Goal: Task Accomplishment & Management: Complete application form

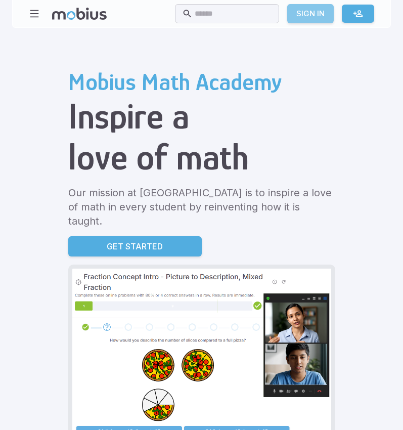
click at [323, 17] on link "Sign In" at bounding box center [310, 13] width 47 height 19
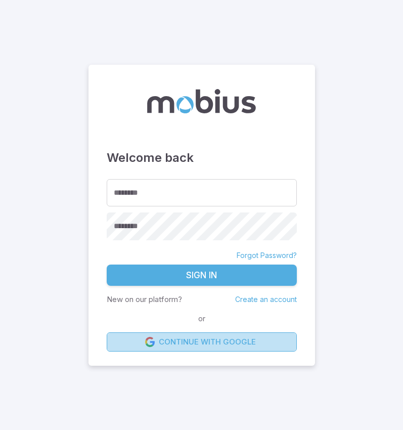
click at [196, 338] on link "Continue with Google" at bounding box center [202, 341] width 190 height 19
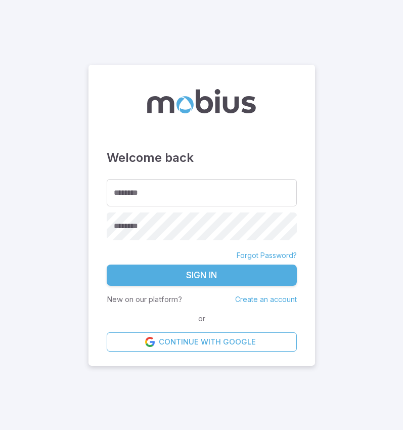
click at [283, 301] on link "Create an account" at bounding box center [266, 299] width 62 height 9
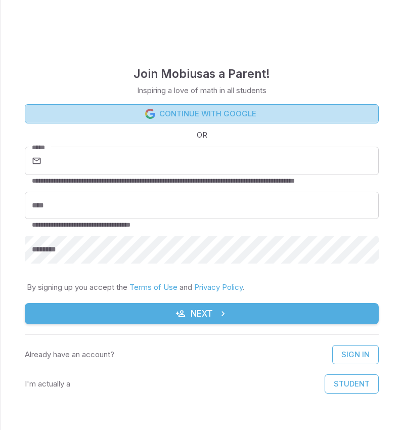
click at [233, 110] on link "Continue with Google" at bounding box center [202, 113] width 354 height 19
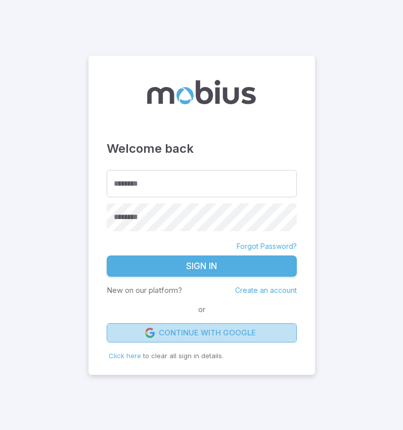
click at [237, 338] on link "Continue with Google" at bounding box center [202, 332] width 190 height 19
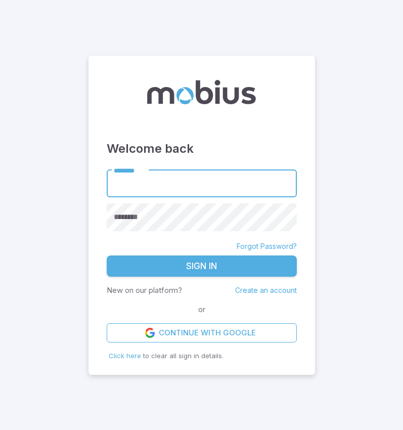
click at [246, 194] on input "********" at bounding box center [202, 184] width 190 height 28
click at [247, 179] on input "********" at bounding box center [202, 184] width 190 height 28
click at [234, 269] on button "Sign In" at bounding box center [202, 266] width 190 height 21
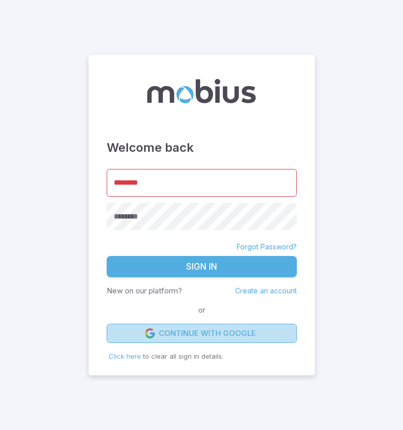
click at [224, 338] on link "Continue with Google" at bounding box center [202, 333] width 190 height 19
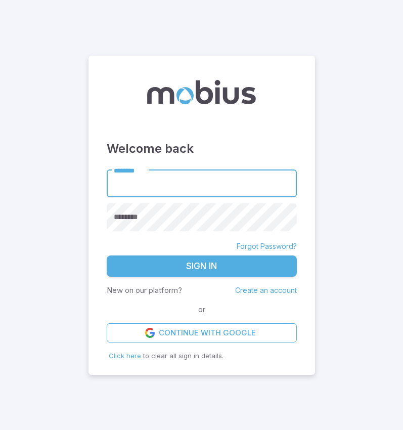
click at [268, 288] on link "Create an account" at bounding box center [266, 290] width 62 height 9
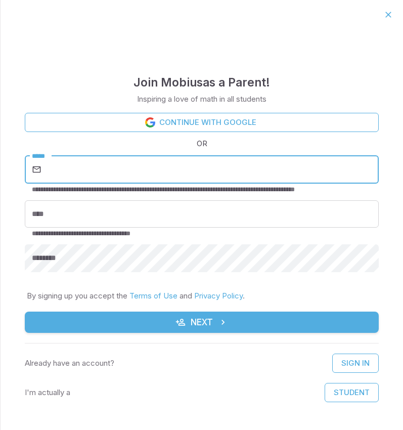
type input "*"
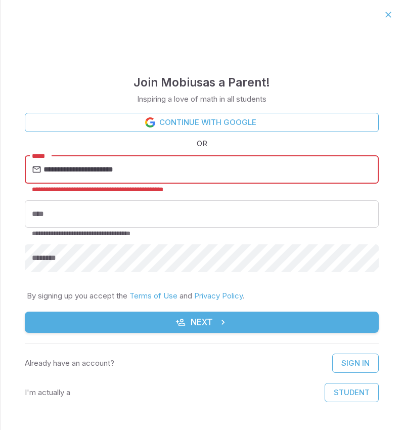
type input "**********"
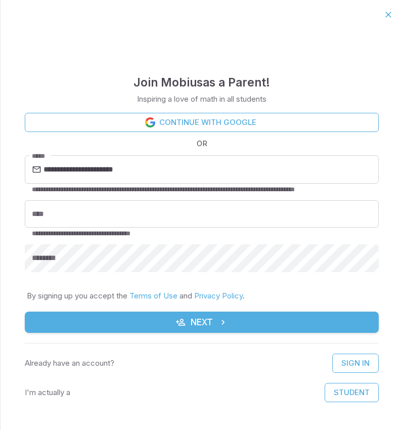
click at [198, 195] on div "**********" at bounding box center [202, 196] width 354 height 167
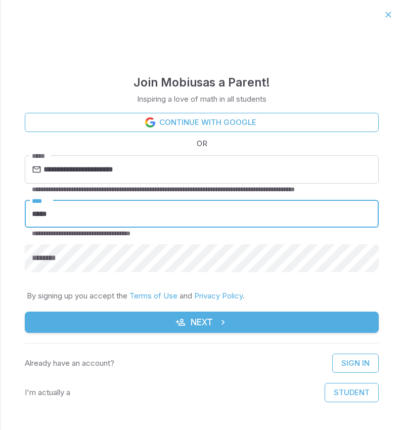
type input "*****"
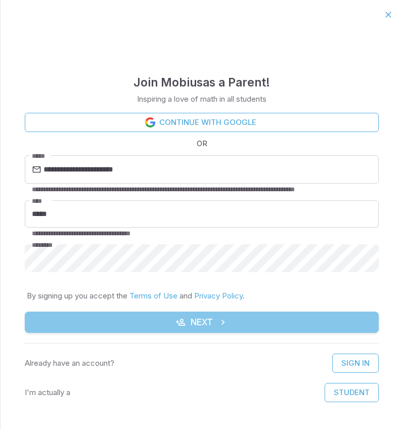
click at [163, 317] on button "Next" at bounding box center [202, 322] width 354 height 21
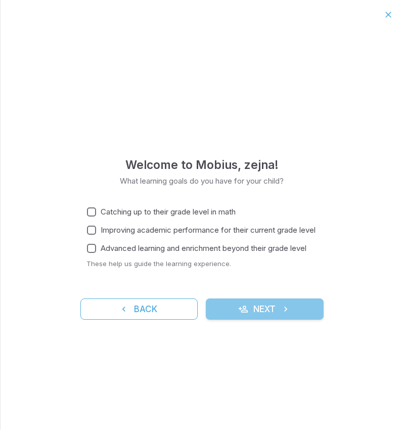
click at [252, 302] on button "Next" at bounding box center [265, 309] width 118 height 21
click at [219, 305] on button "Next" at bounding box center [265, 309] width 118 height 21
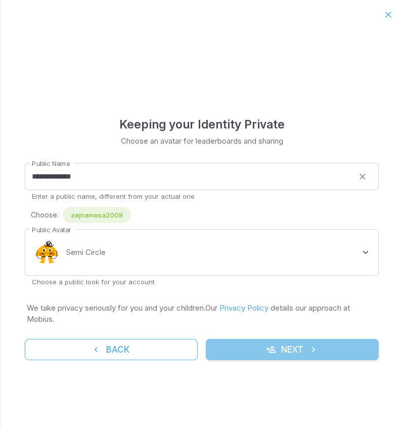
click at [269, 342] on button "Next" at bounding box center [292, 349] width 173 height 21
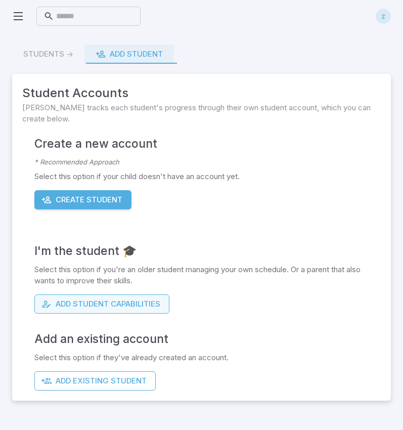
click at [121, 305] on button "Add Student Capabilities" at bounding box center [101, 303] width 135 height 19
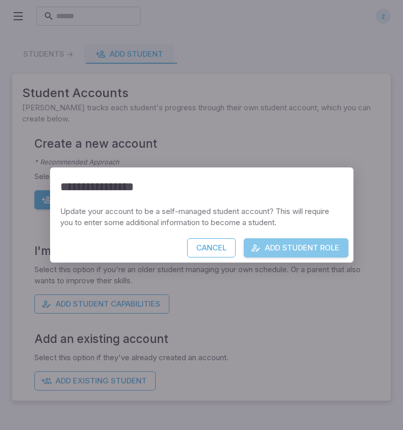
click at [313, 244] on button "Add Student Role" at bounding box center [296, 247] width 105 height 19
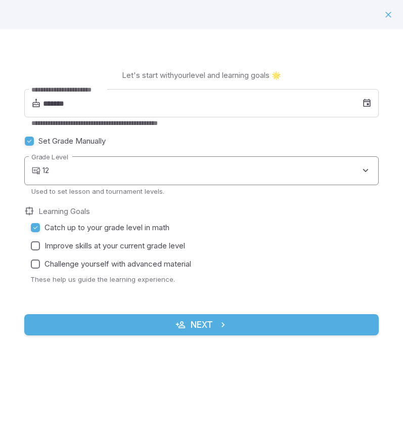
click at [315, 174] on body "Home Curriculum Account Tutoring Schedule Class Live Class ⌘ + k ​ z Students -…" at bounding box center [201, 315] width 403 height 630
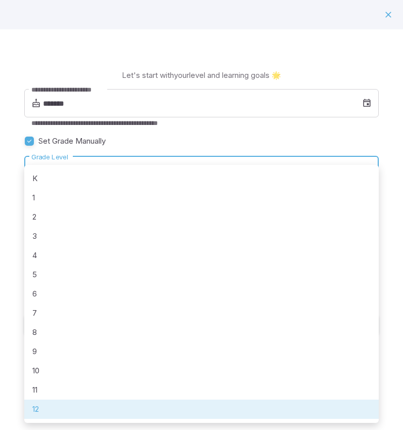
click at [268, 124] on div at bounding box center [201, 215] width 403 height 430
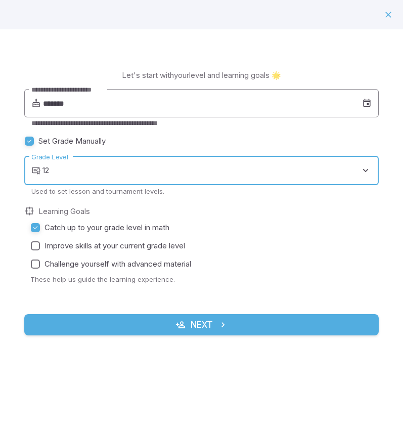
click at [329, 96] on input "*******" at bounding box center [202, 103] width 319 height 28
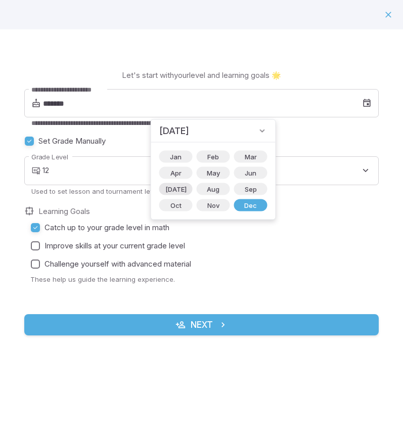
click at [174, 192] on span "[DATE]" at bounding box center [175, 189] width 33 height 10
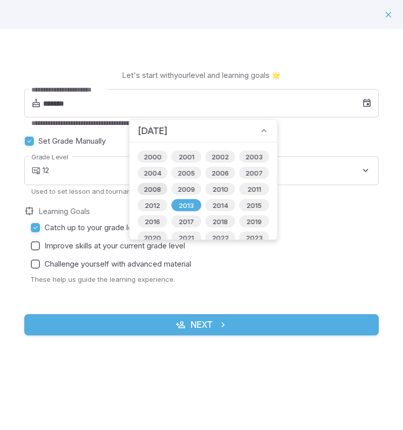
click at [148, 187] on span "2008" at bounding box center [152, 189] width 29 height 10
type input "*******"
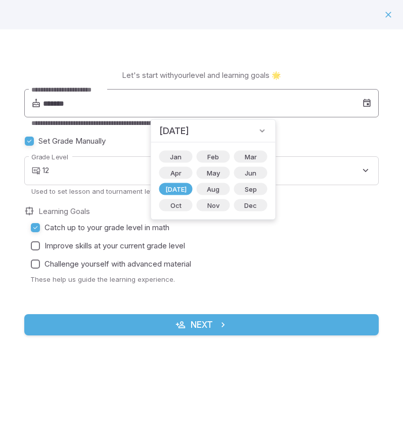
click at [83, 102] on input "*******" at bounding box center [202, 103] width 319 height 28
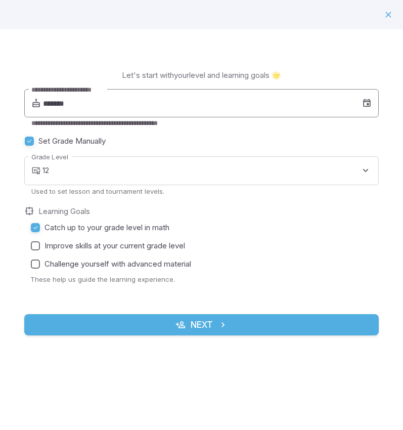
click at [99, 112] on input "*******" at bounding box center [202, 103] width 319 height 28
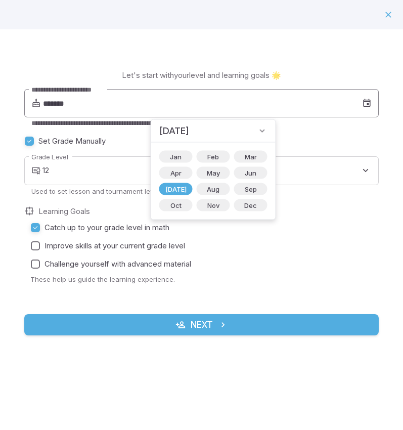
click at [363, 104] on icon at bounding box center [367, 103] width 10 height 10
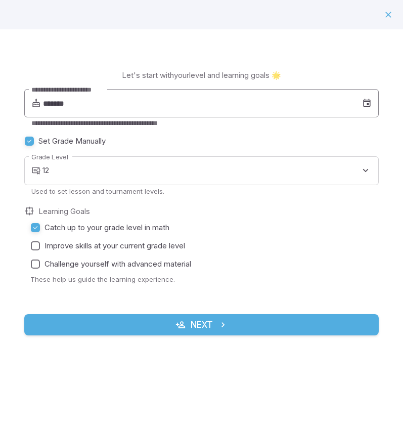
click at [213, 101] on input "*******" at bounding box center [202, 103] width 319 height 28
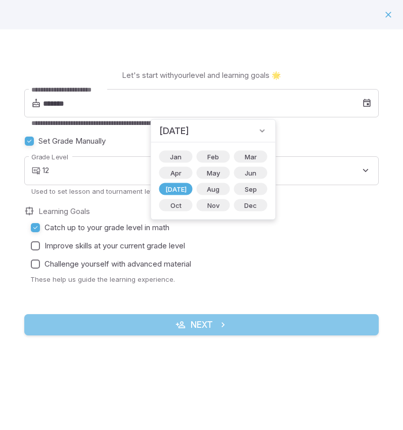
click at [203, 321] on button "Next" at bounding box center [201, 324] width 355 height 21
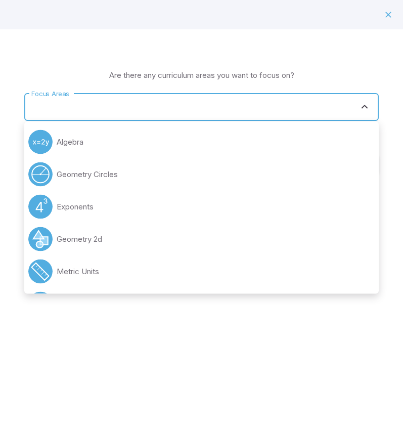
click at [247, 109] on input "Focus Areas" at bounding box center [194, 107] width 330 height 19
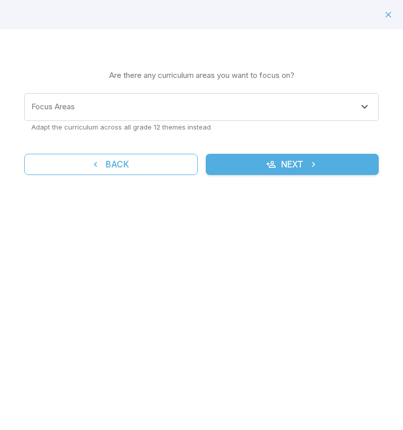
click at [113, 371] on div "Learning Focus 🔎 Are there any curriculum areas you want to focus on? Focus Are…" at bounding box center [201, 215] width 403 height 430
click at [306, 112] on input "Focus Areas" at bounding box center [194, 107] width 330 height 19
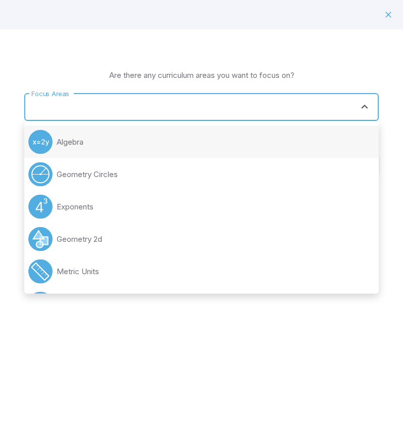
click at [191, 142] on li "Algebra" at bounding box center [201, 142] width 355 height 32
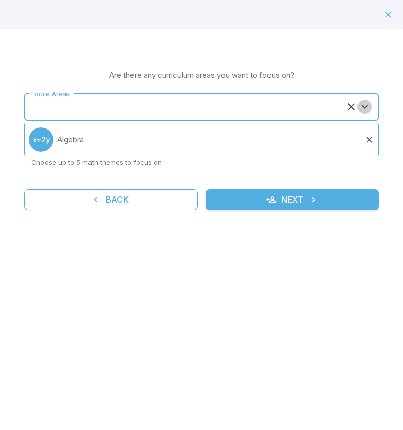
click at [362, 109] on icon "Open" at bounding box center [365, 107] width 12 height 12
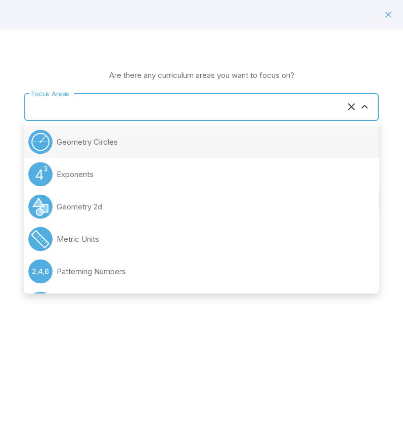
click at [202, 146] on li "Geometry Circles" at bounding box center [201, 142] width 355 height 32
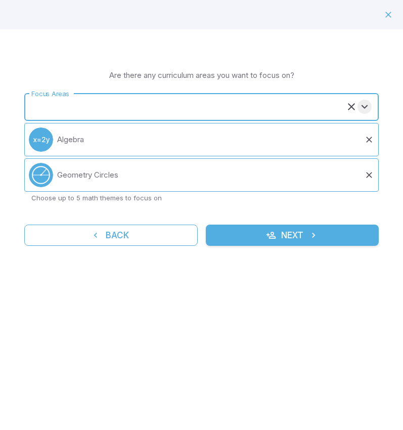
click at [366, 105] on icon "Open" at bounding box center [365, 107] width 12 height 12
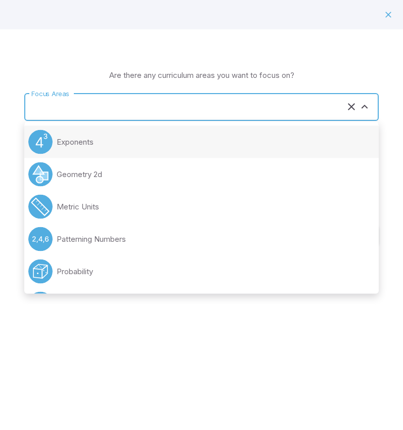
click at [185, 142] on li "Exponents" at bounding box center [201, 142] width 355 height 32
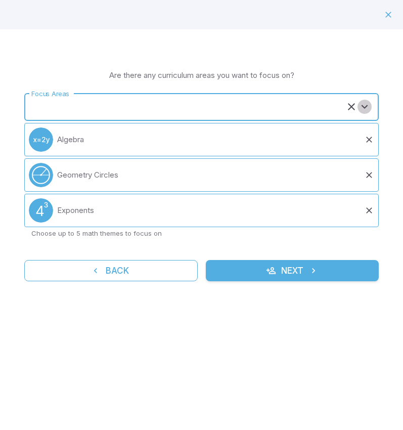
click at [364, 113] on icon "Open" at bounding box center [365, 107] width 12 height 12
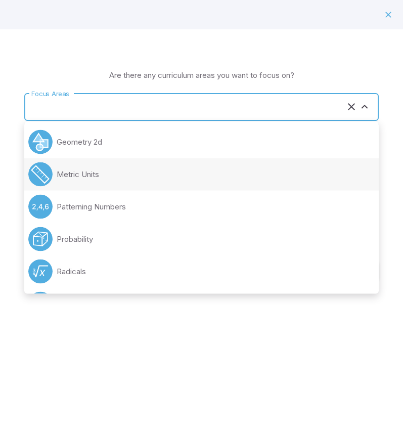
click at [227, 166] on li "Metric Units" at bounding box center [201, 174] width 355 height 32
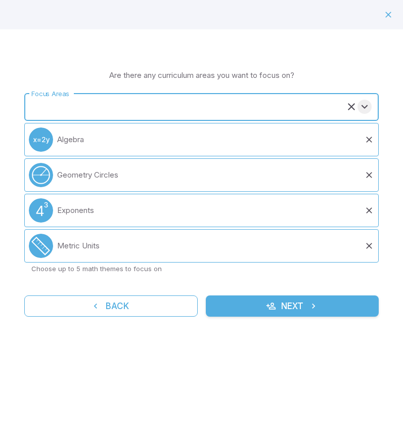
click at [368, 102] on icon "Open" at bounding box center [365, 107] width 12 height 12
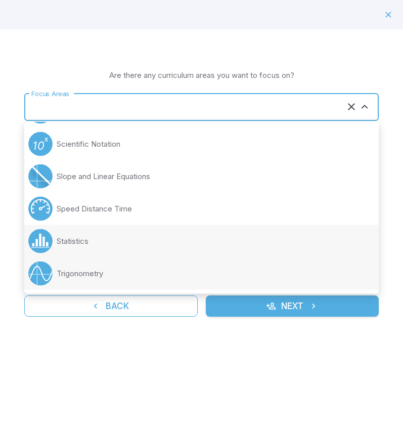
scroll to position [127, 0]
click at [174, 262] on li "Trigonometry" at bounding box center [201, 274] width 355 height 32
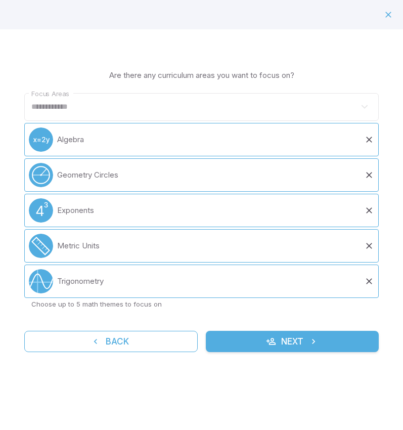
click at [366, 108] on div at bounding box center [364, 107] width 13 height 14
click at [372, 251] on li "Metric Units" at bounding box center [201, 245] width 355 height 33
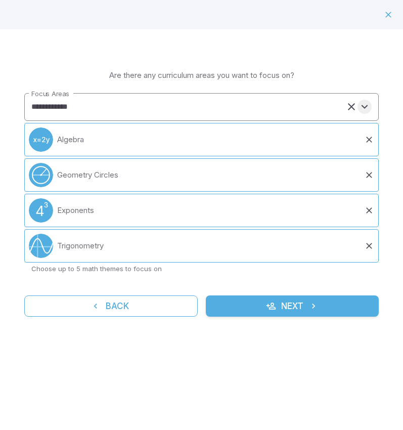
click at [367, 111] on icon "Open" at bounding box center [365, 107] width 12 height 12
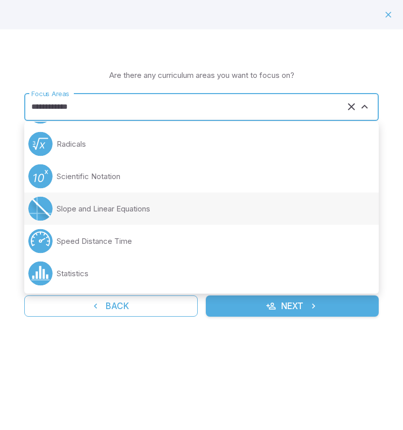
click at [178, 216] on li "Slope and Linear Equations" at bounding box center [201, 209] width 355 height 32
type input "**********"
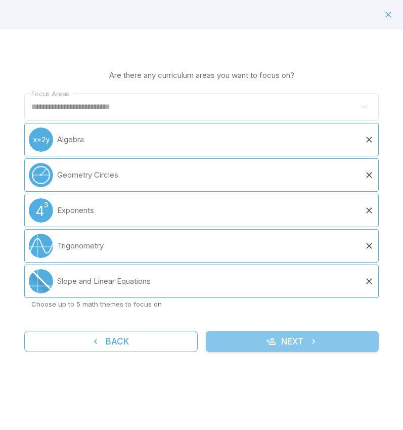
click at [268, 342] on icon "submit" at bounding box center [271, 341] width 10 height 10
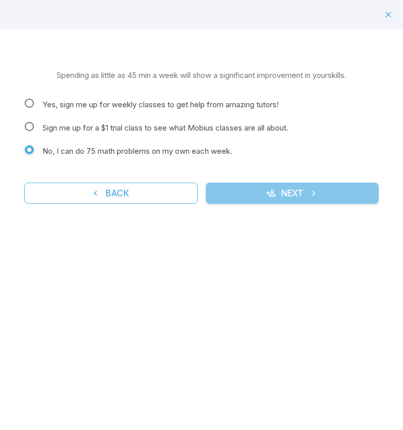
click at [310, 191] on icon "submit" at bounding box center [314, 193] width 10 height 10
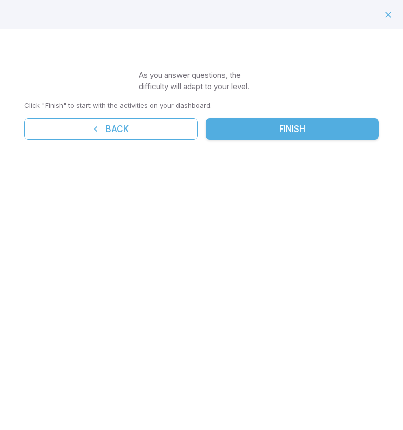
click at [305, 130] on button "Finish" at bounding box center [293, 128] width 174 height 21
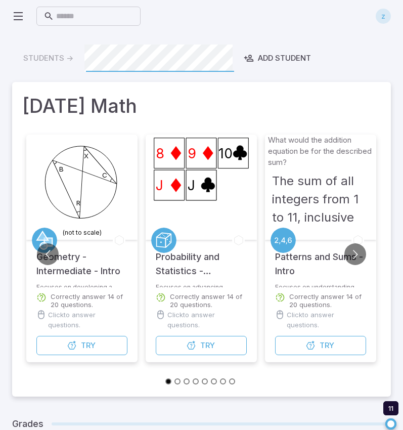
scroll to position [0, 0]
click at [71, 19] on input "text" at bounding box center [94, 17] width 77 height 20
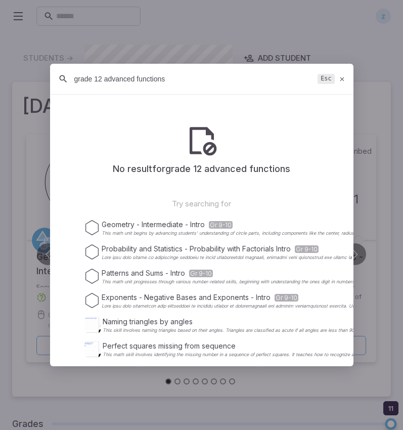
drag, startPoint x: 199, startPoint y: 75, endPoint x: 0, endPoint y: 90, distance: 199.9
click at [0, 90] on body "Home Curriculum Account Tutoring Schedule Class Live Class ⌘ + k ​ z Students -…" at bounding box center [201, 315] width 403 height 630
type input "grade 12 advanced functions"
click at [211, 68] on div "grade 12 advanced functions Esc" at bounding box center [202, 79] width 304 height 31
click at [203, 82] on input "grade 12 advanced functions" at bounding box center [193, 79] width 239 height 18
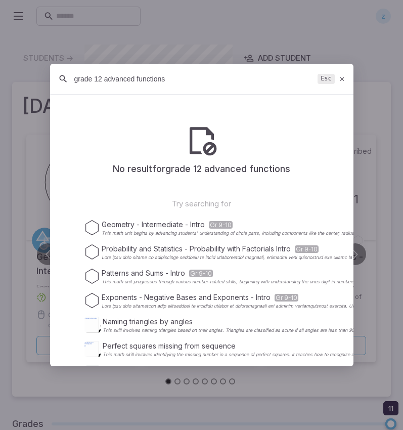
drag, startPoint x: 203, startPoint y: 82, endPoint x: 36, endPoint y: 86, distance: 167.5
click at [36, 86] on body "Home Curriculum Account Tutoring Schedule Class Live Class ⌘ + k ​ z Students -…" at bounding box center [201, 315] width 403 height 630
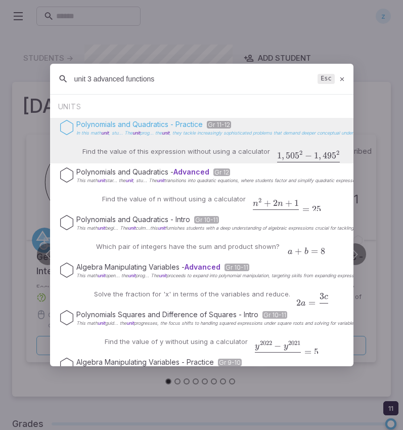
type input "unit 3 advanced functions"
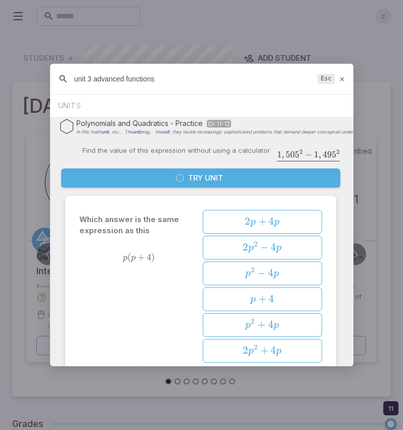
click at [338, 76] on div "unit 3 advanced functions Esc" at bounding box center [202, 79] width 304 height 31
click at [344, 82] on icon at bounding box center [342, 79] width 7 height 8
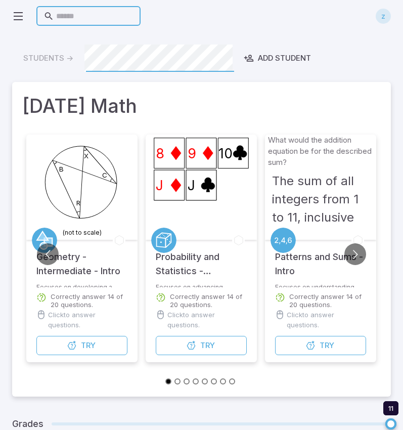
click at [112, 21] on input "text" at bounding box center [94, 17] width 77 height 20
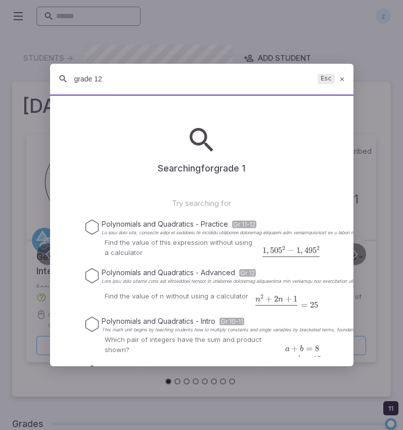
type input "grade 12"
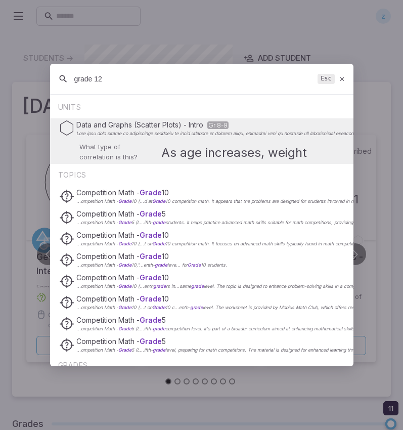
click at [151, 83] on input "grade 12" at bounding box center [193, 79] width 239 height 18
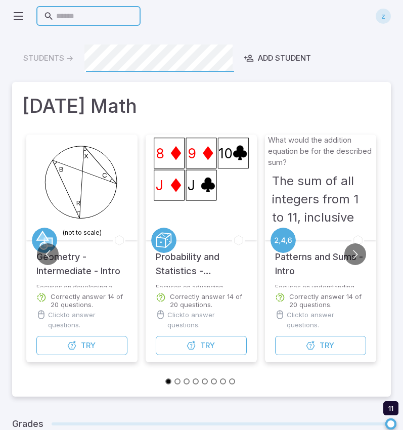
click at [100, 11] on input "text" at bounding box center [94, 17] width 77 height 20
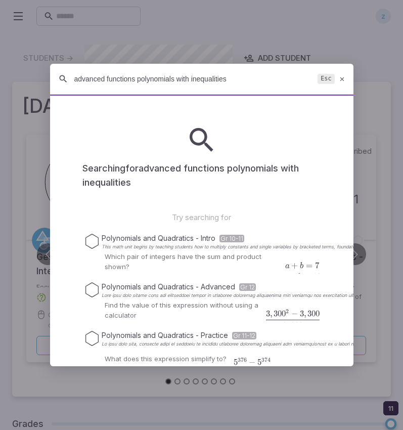
type input "advanced functions polynomials with inequalities"
